Goal: Feedback & Contribution: Contribute content

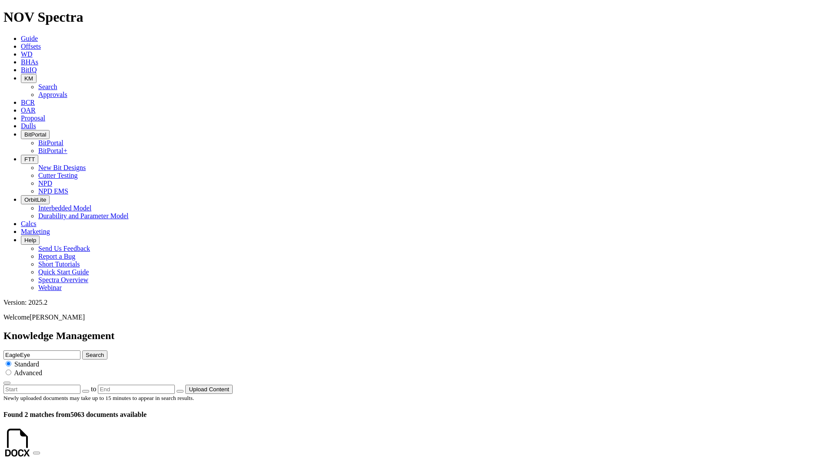
click at [37, 74] on button "KM" at bounding box center [29, 78] width 16 height 9
click at [57, 83] on link "Search" at bounding box center [47, 86] width 19 height 7
click at [233, 385] on button "Upload Content" at bounding box center [208, 389] width 47 height 9
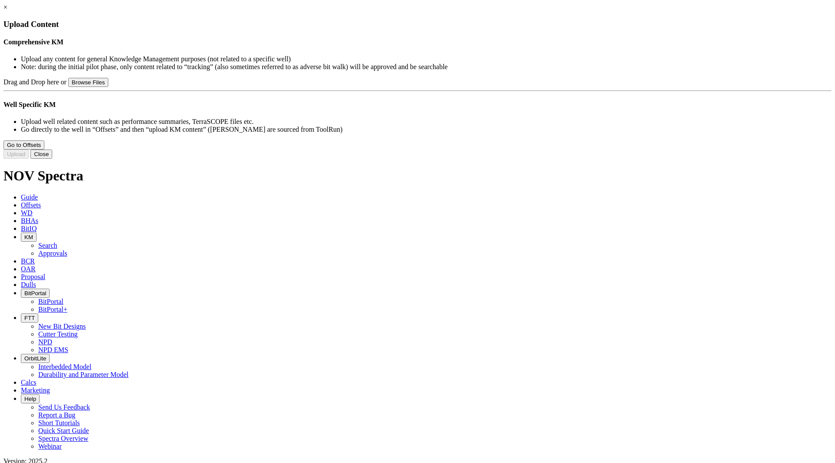
type input "EagleEye Technical Summary.pdf"
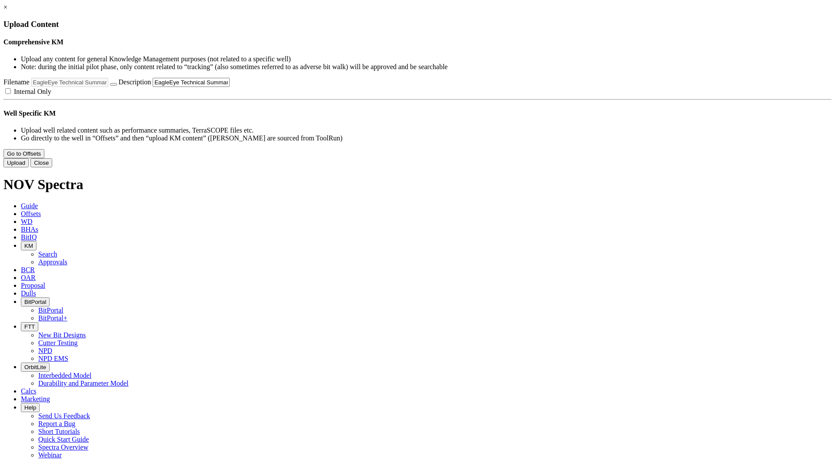
click at [29, 168] on button "Upload" at bounding box center [15, 162] width 25 height 9
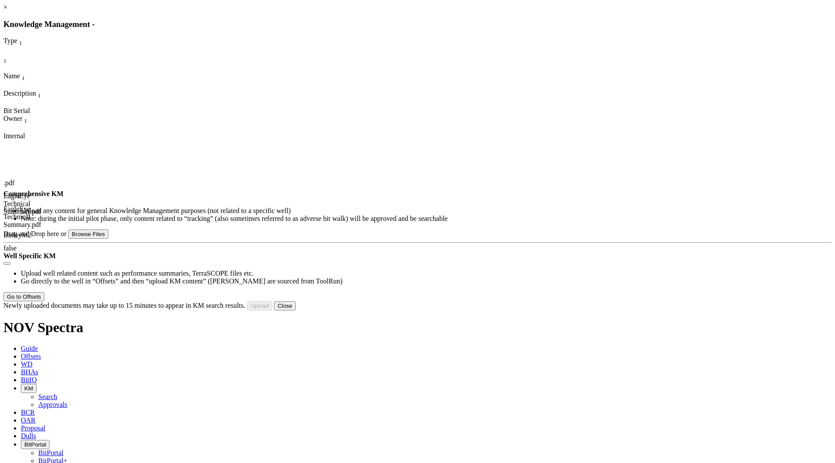
type input "EagleEye Technical Summary.pptx"
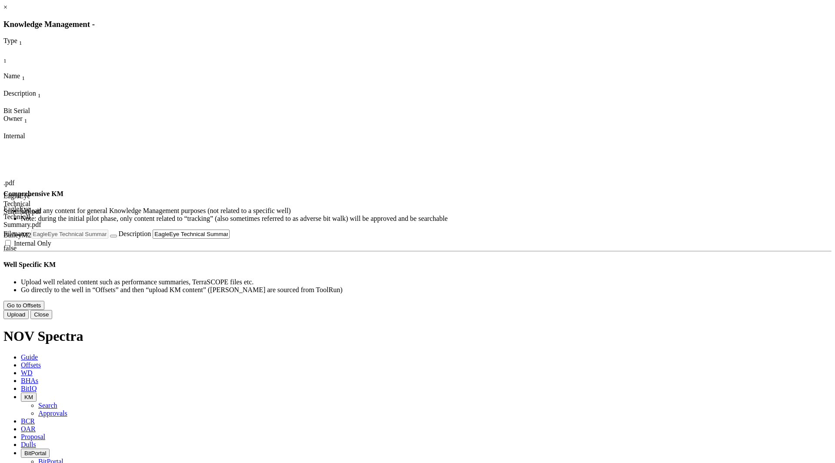
click at [29, 319] on button "Upload" at bounding box center [15, 314] width 25 height 9
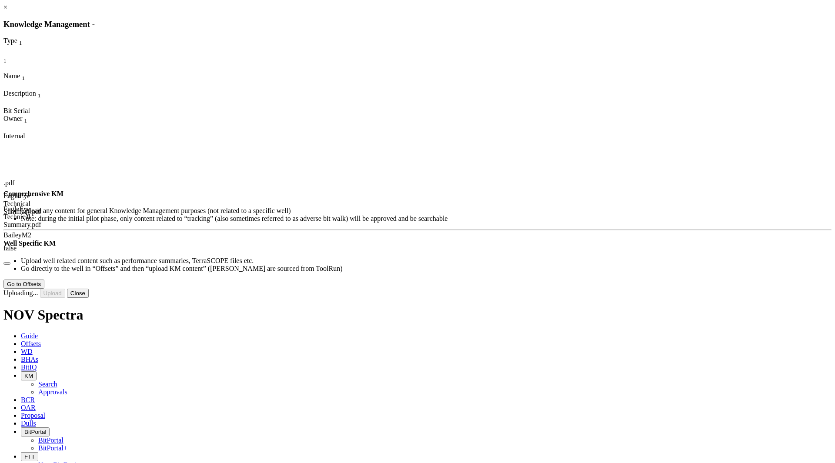
click at [89, 298] on button "Close" at bounding box center [78, 293] width 22 height 9
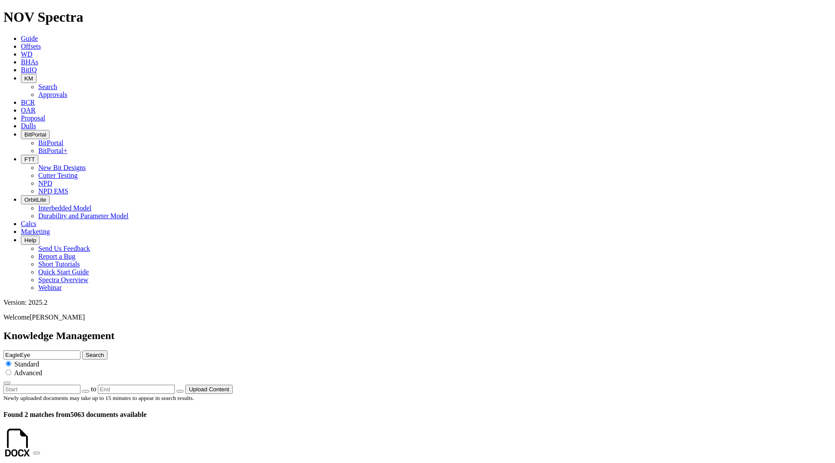
click at [107, 351] on button "Search" at bounding box center [94, 355] width 25 height 9
click at [33, 75] on span "KM" at bounding box center [28, 78] width 9 height 7
click at [67, 91] on link "Approvals" at bounding box center [52, 94] width 29 height 7
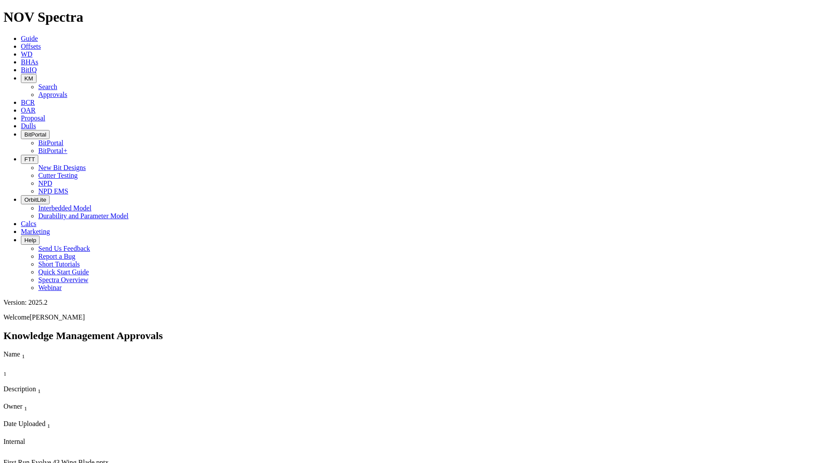
click at [33, 75] on span "KM" at bounding box center [28, 78] width 9 height 7
click at [57, 83] on link "Search" at bounding box center [47, 86] width 19 height 7
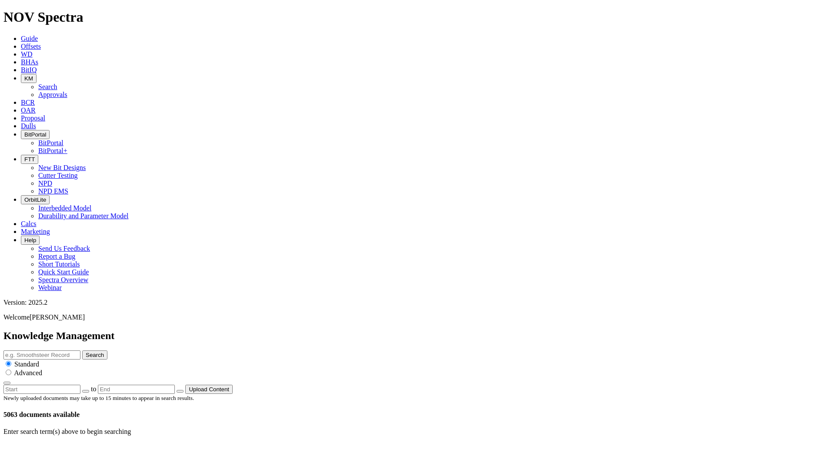
drag, startPoint x: 781, startPoint y: 53, endPoint x: 783, endPoint y: 48, distance: 5.1
click at [233, 385] on button "Upload Content" at bounding box center [208, 389] width 47 height 9
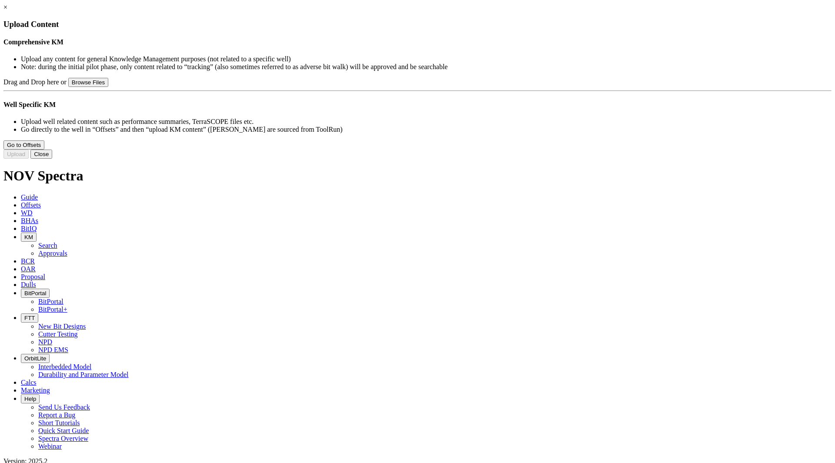
type input "EagleEye Technical Summary.pptx"
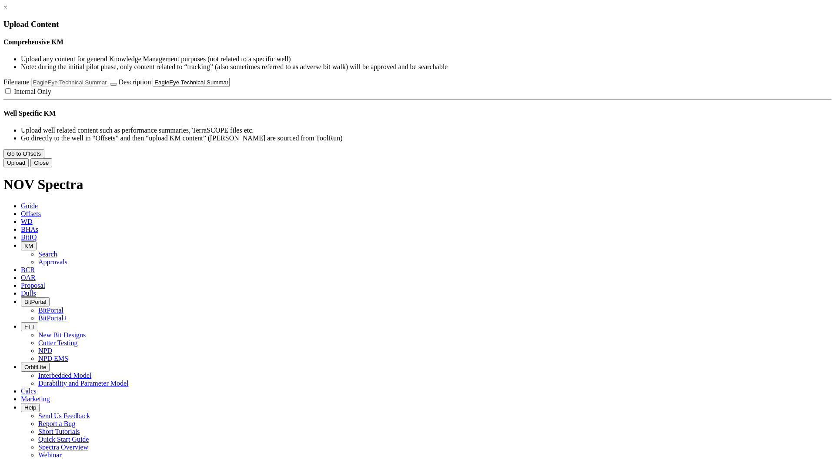
click at [29, 168] on button "Upload" at bounding box center [15, 162] width 25 height 9
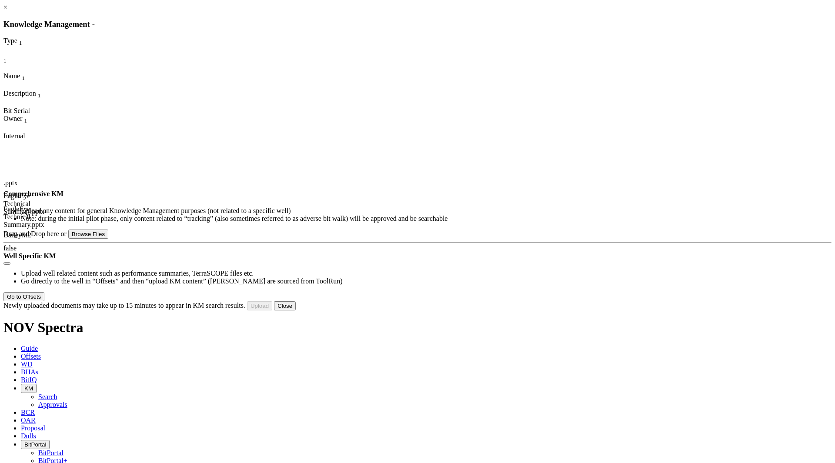
drag, startPoint x: 579, startPoint y: 411, endPoint x: 523, endPoint y: 336, distance: 93.6
click at [296, 311] on button "Close" at bounding box center [285, 306] width 22 height 9
